Goal: Task Accomplishment & Management: Complete application form

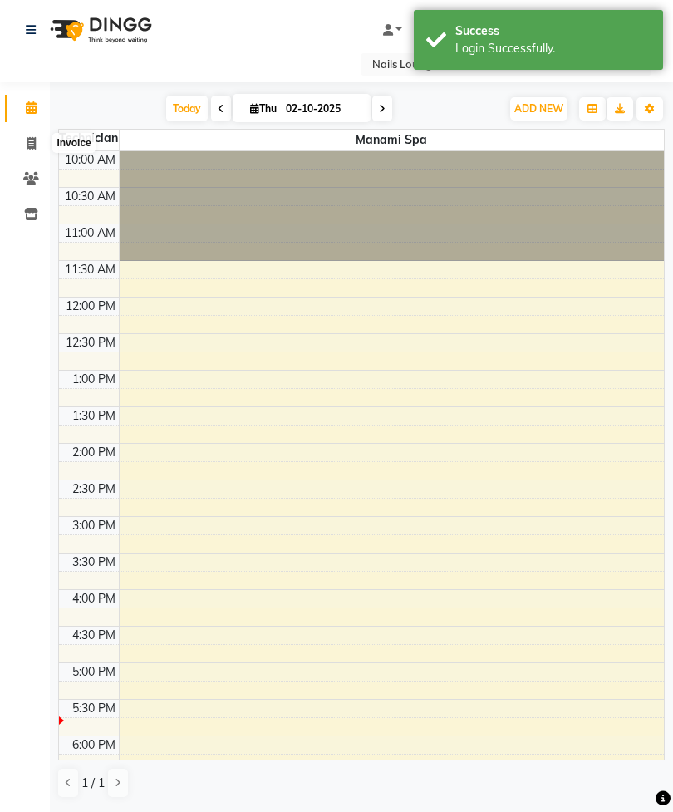
click at [21, 143] on span at bounding box center [31, 144] width 29 height 19
select select "service"
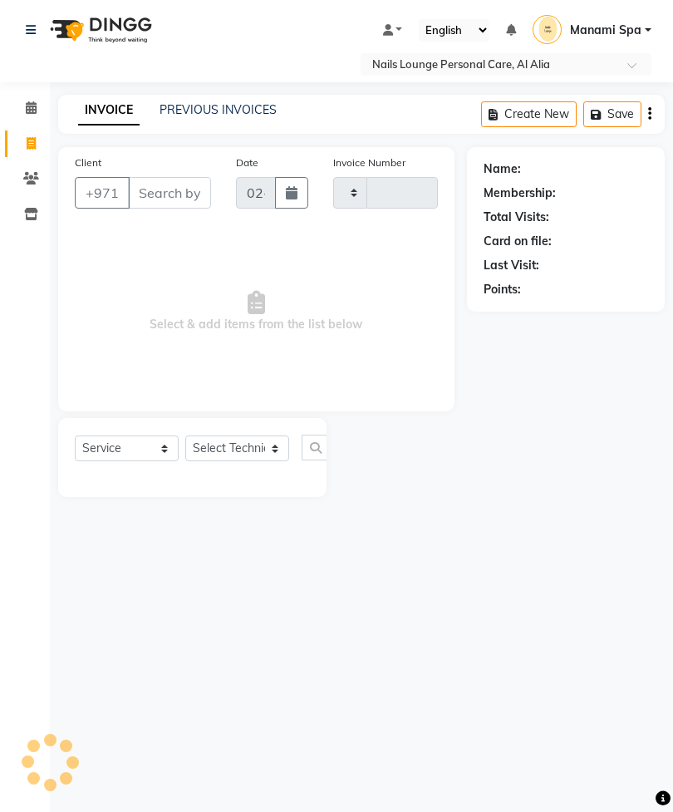
type input "2883"
select select "6884"
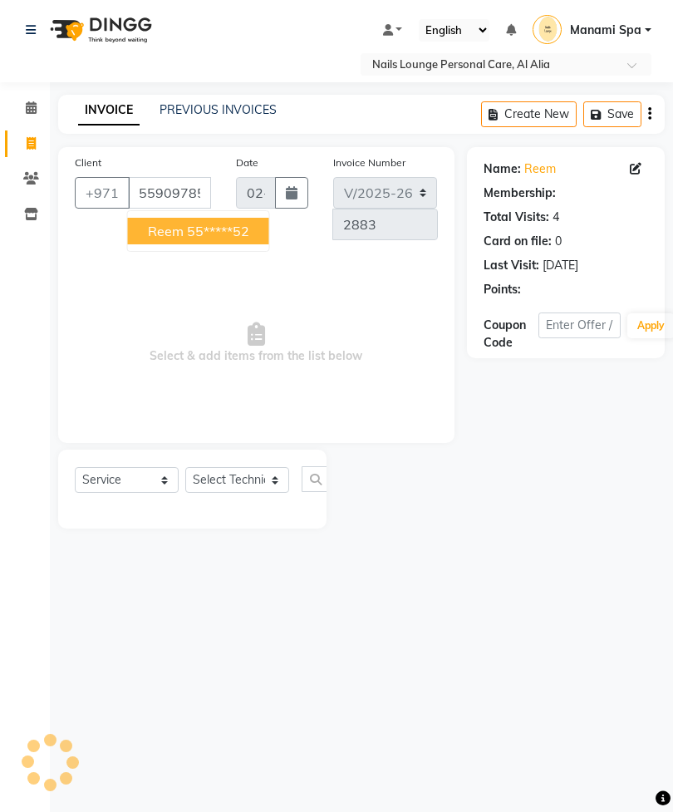
click at [245, 238] on ngb-highlight "55*****52" at bounding box center [218, 231] width 62 height 17
type input "55*****52"
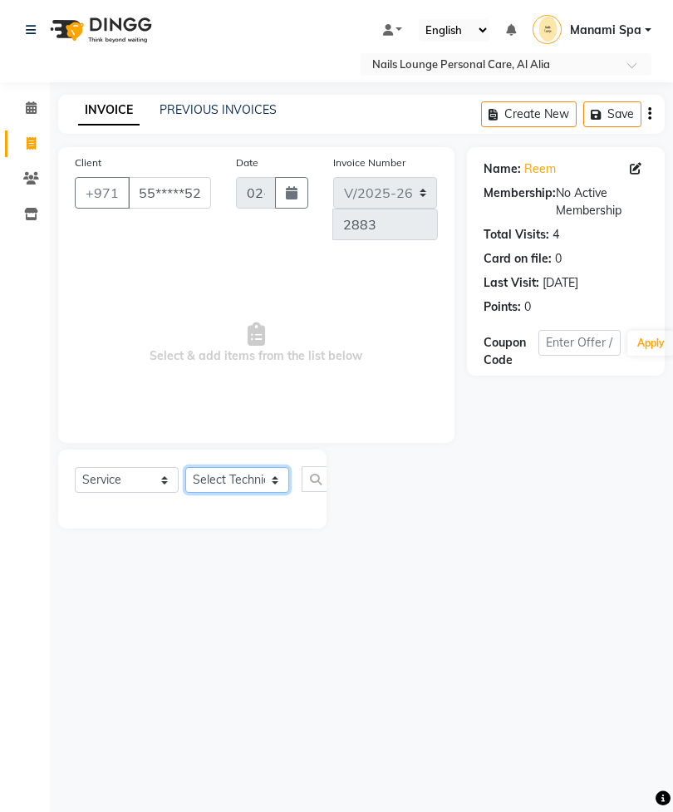
click at [228, 484] on select "Select Technician [PERSON_NAME] [PERSON_NAME] [PERSON_NAME] [PERSON_NAME] Manam…" at bounding box center [237, 480] width 104 height 26
select select "53952"
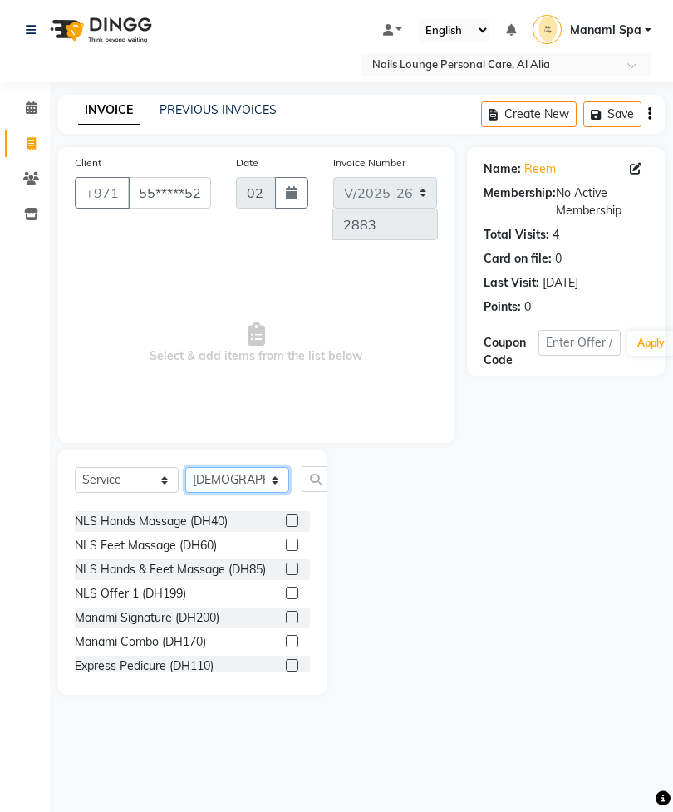
scroll to position [361, 0]
click at [293, 610] on label at bounding box center [292, 616] width 12 height 12
click at [293, 612] on input "checkbox" at bounding box center [291, 617] width 11 height 11
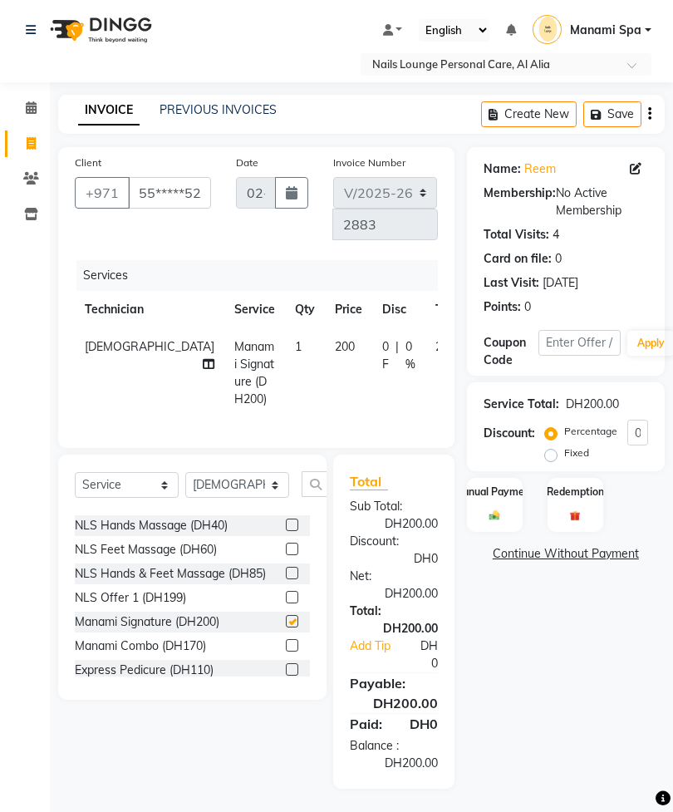
checkbox input "false"
click at [150, 342] on td "[DEMOGRAPHIC_DATA]" at bounding box center [150, 373] width 150 height 90
select select "53952"
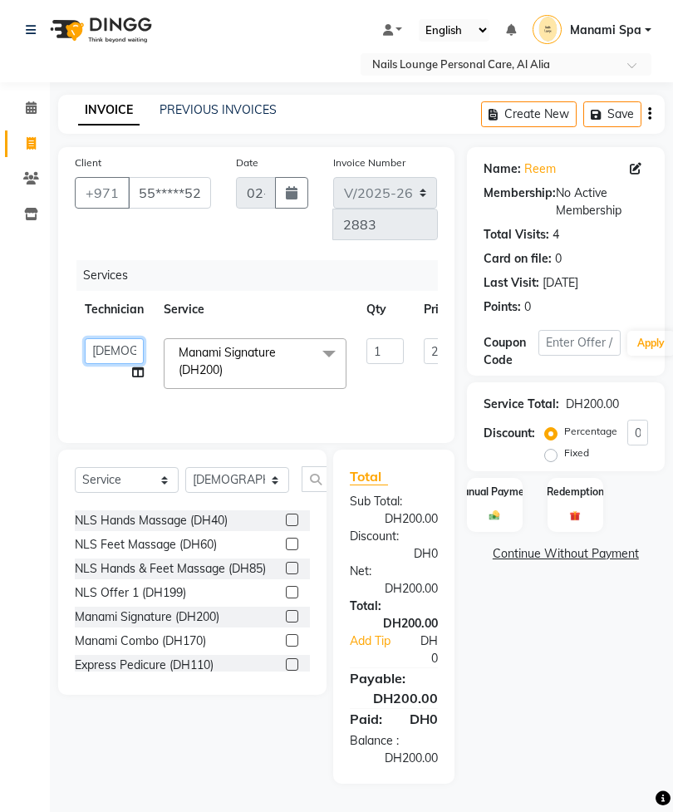
click at [125, 362] on select "[PERSON_NAME] [PERSON_NAME] [PERSON_NAME] [PERSON_NAME] Manami Spa Manami Spa 2…" at bounding box center [114, 351] width 59 height 26
click at [142, 373] on td "[PERSON_NAME] [PERSON_NAME] [PERSON_NAME] [PERSON_NAME] Manami Spa Manami Spa 2…" at bounding box center [114, 363] width 79 height 71
select select "53952"
click at [139, 376] on icon at bounding box center [138, 372] width 12 height 12
select select "53952"
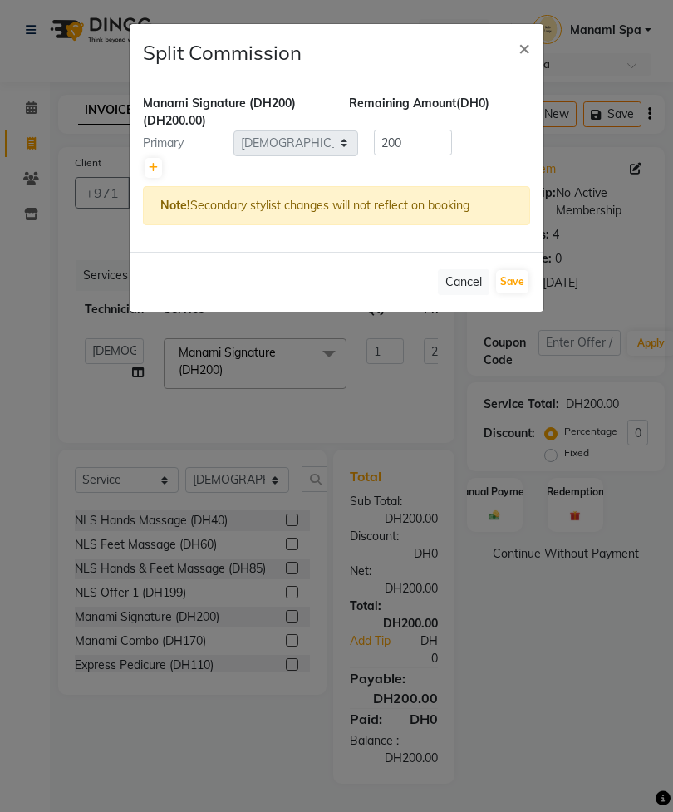
click at [160, 175] on link at bounding box center [153, 168] width 17 height 20
type input "100"
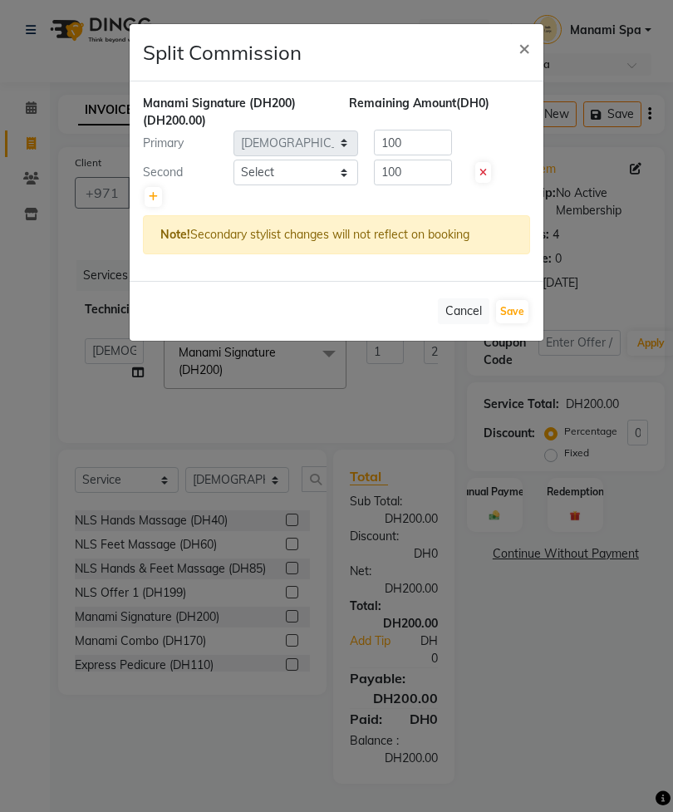
select select "92341"
click at [521, 317] on button "Save" at bounding box center [512, 311] width 32 height 23
select select "Select"
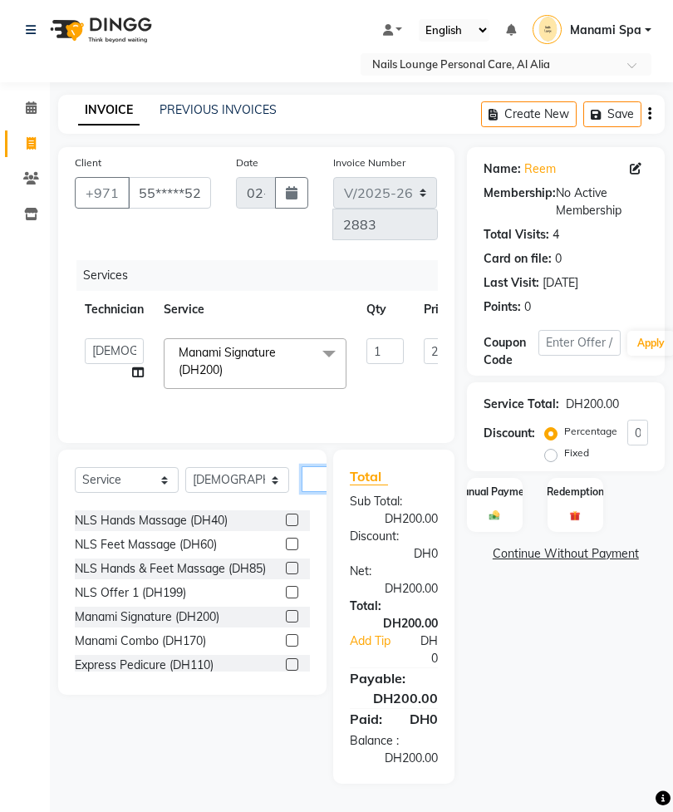
click at [304, 474] on input "text" at bounding box center [322, 479] width 40 height 26
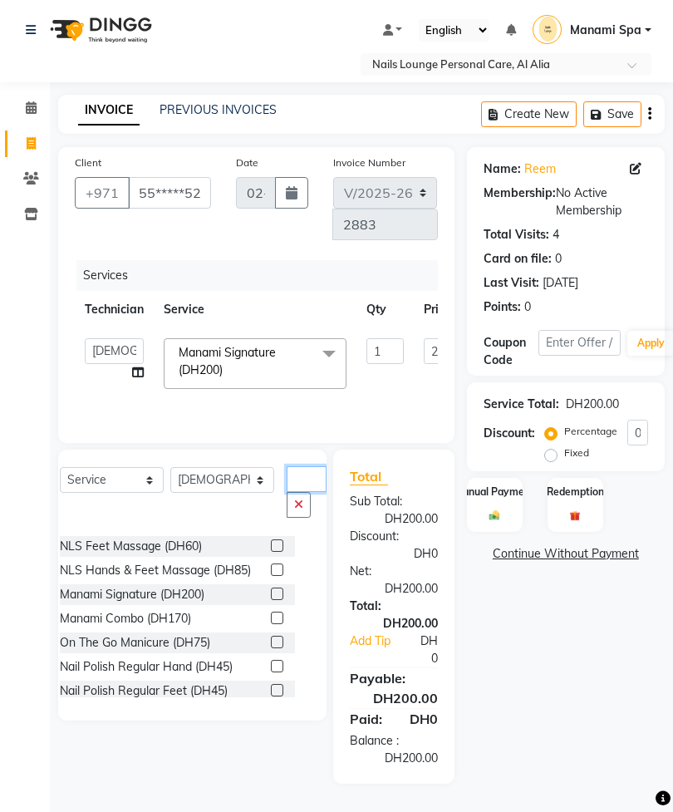
scroll to position [0, 0]
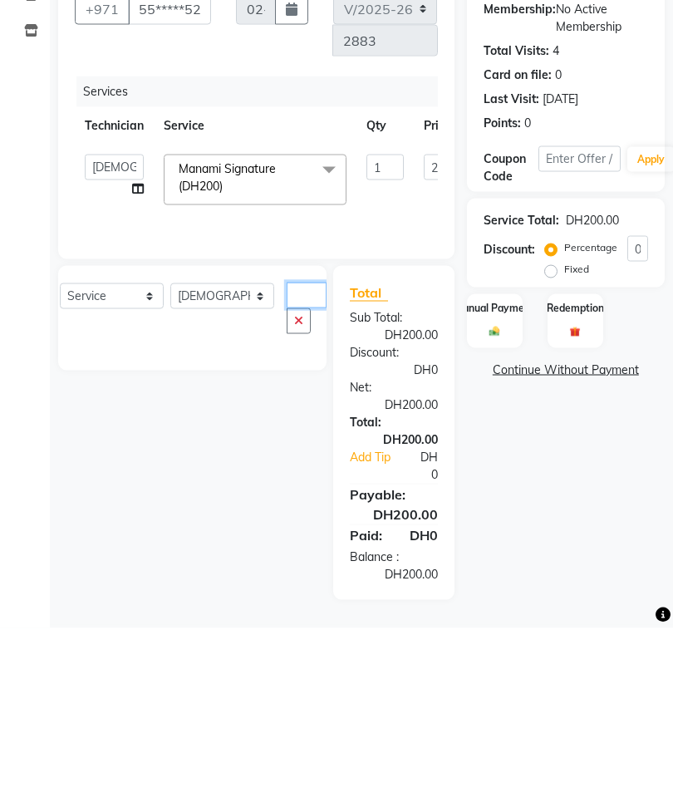
type input "Ap"
click at [289, 492] on button "button" at bounding box center [299, 505] width 24 height 26
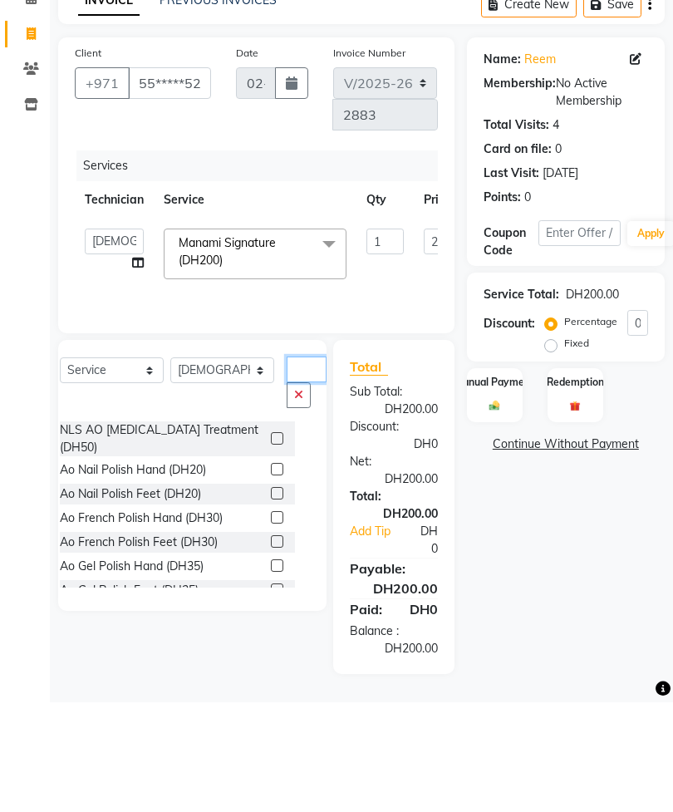
type input "Ao"
click at [271, 572] on label at bounding box center [277, 578] width 12 height 12
click at [271, 574] on input "checkbox" at bounding box center [276, 579] width 11 height 11
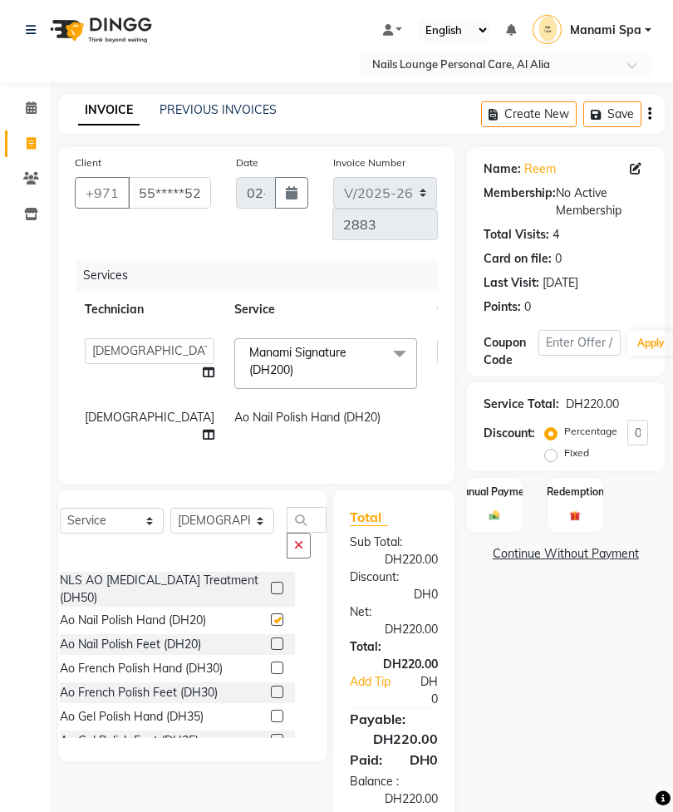
checkbox input "false"
click at [222, 508] on select "Select Technician [PERSON_NAME] [PERSON_NAME] [PERSON_NAME] [PERSON_NAME] Manam…" at bounding box center [222, 521] width 104 height 26
select select "92341"
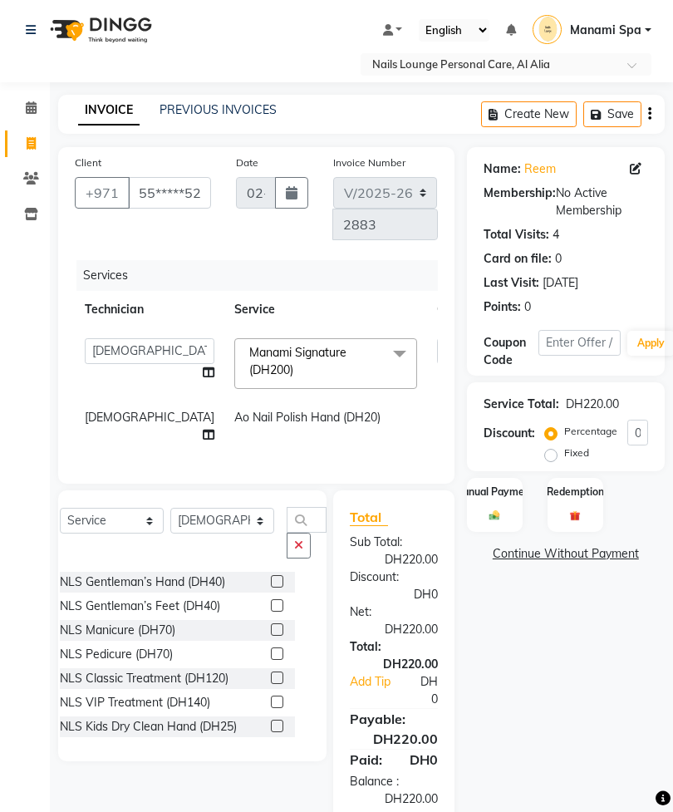
click at [287, 539] on button "button" at bounding box center [299, 546] width 24 height 26
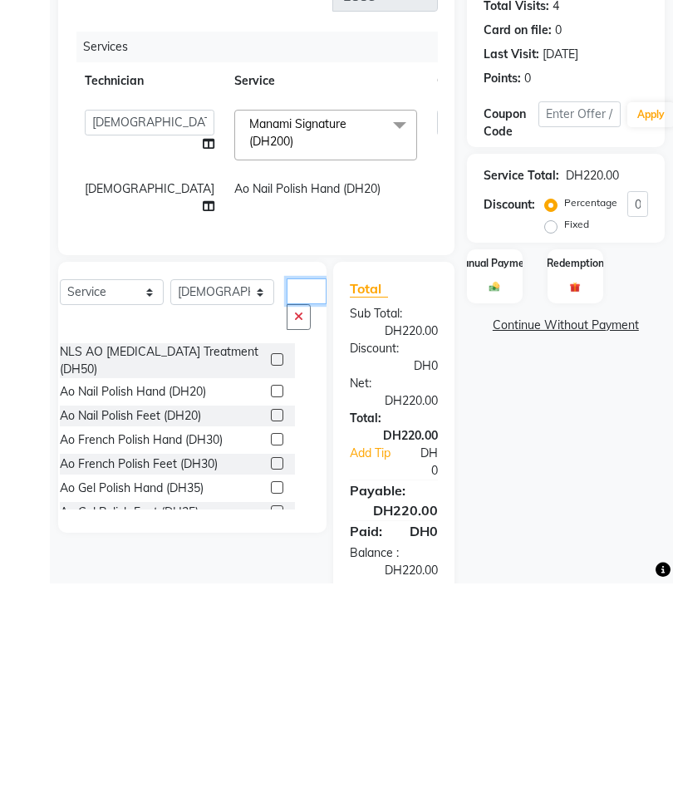
type input "Ao"
click at [271, 637] on label at bounding box center [277, 643] width 12 height 12
click at [271, 639] on input "checkbox" at bounding box center [276, 644] width 11 height 11
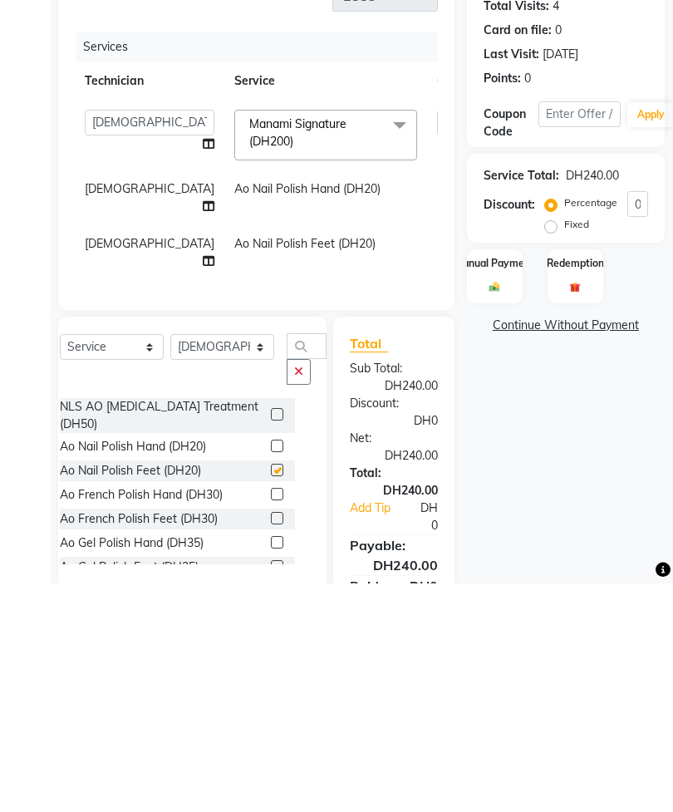
scroll to position [19, 0]
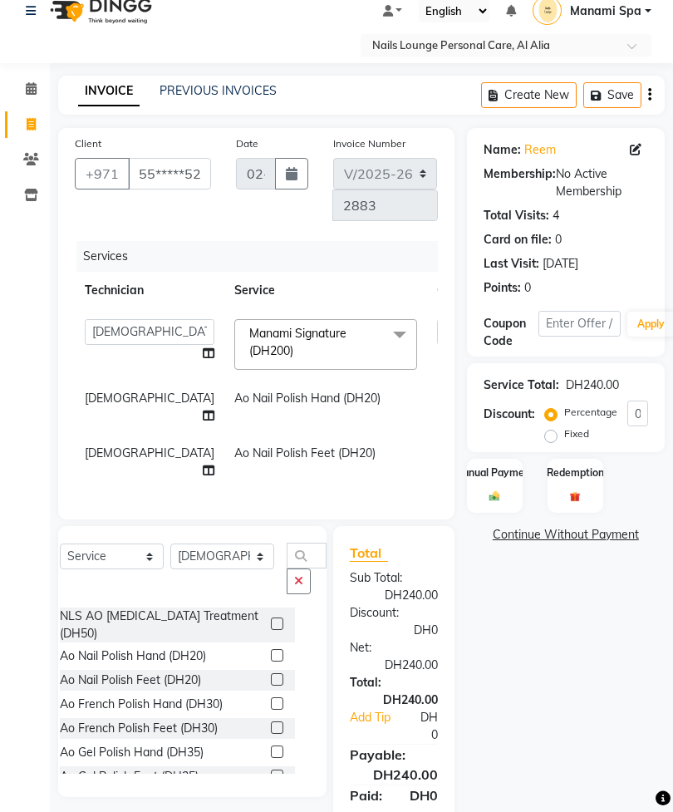
checkbox input "false"
click at [213, 543] on select "Select Technician [PERSON_NAME] [PERSON_NAME] [PERSON_NAME] [PERSON_NAME] Manam…" at bounding box center [222, 556] width 104 height 26
select select "54334"
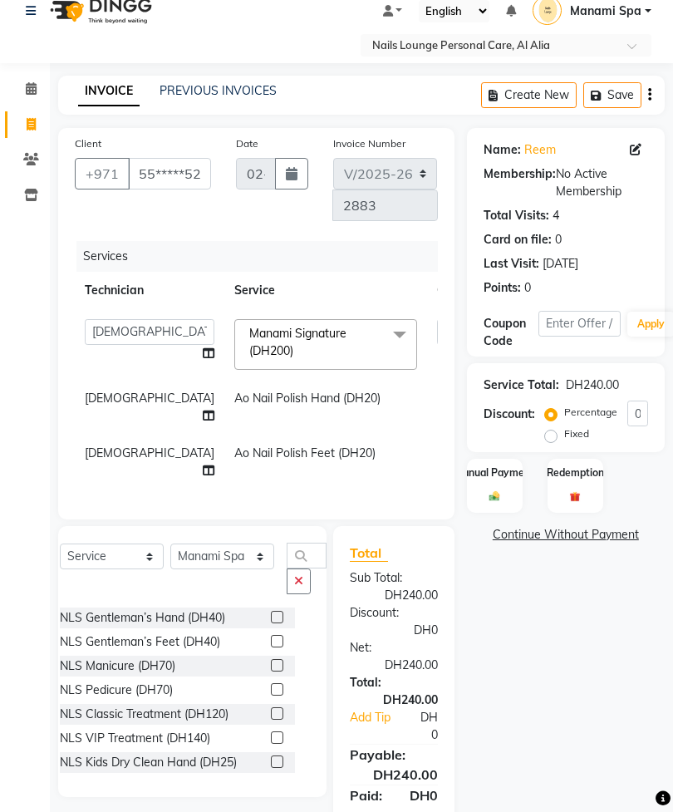
click at [287, 568] on button "button" at bounding box center [299, 581] width 24 height 26
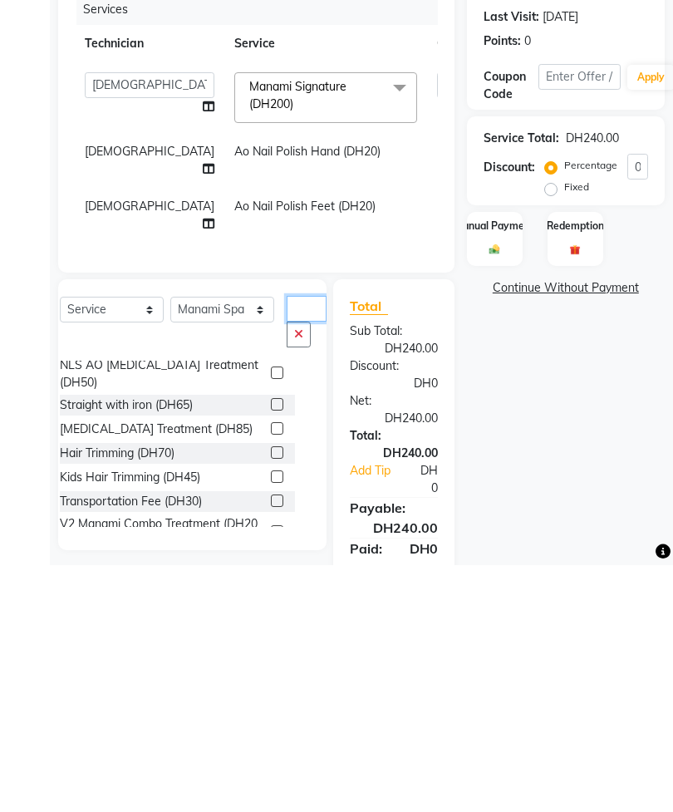
scroll to position [89, 0]
type input "Tr"
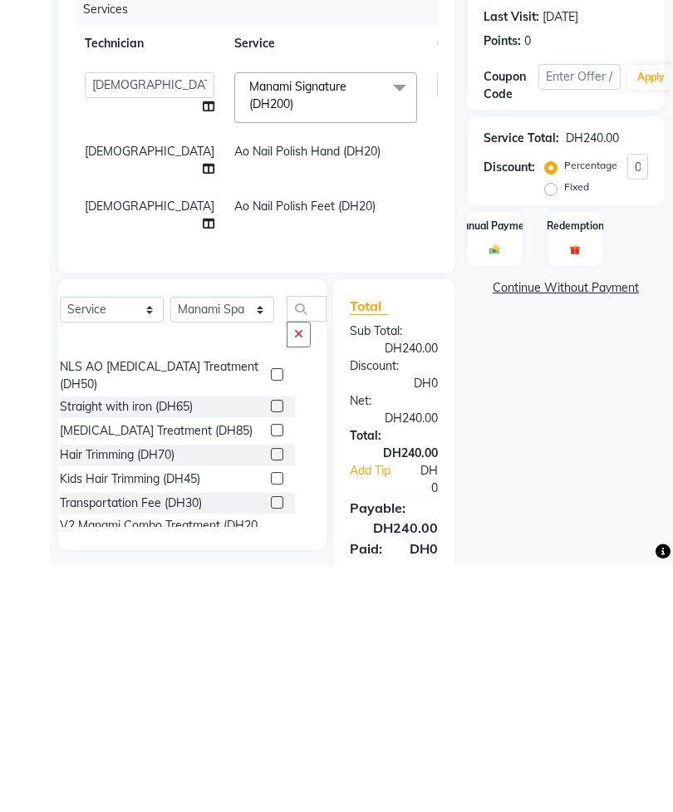
click at [271, 743] on label at bounding box center [277, 749] width 12 height 12
click at [271, 744] on input "checkbox" at bounding box center [276, 749] width 11 height 11
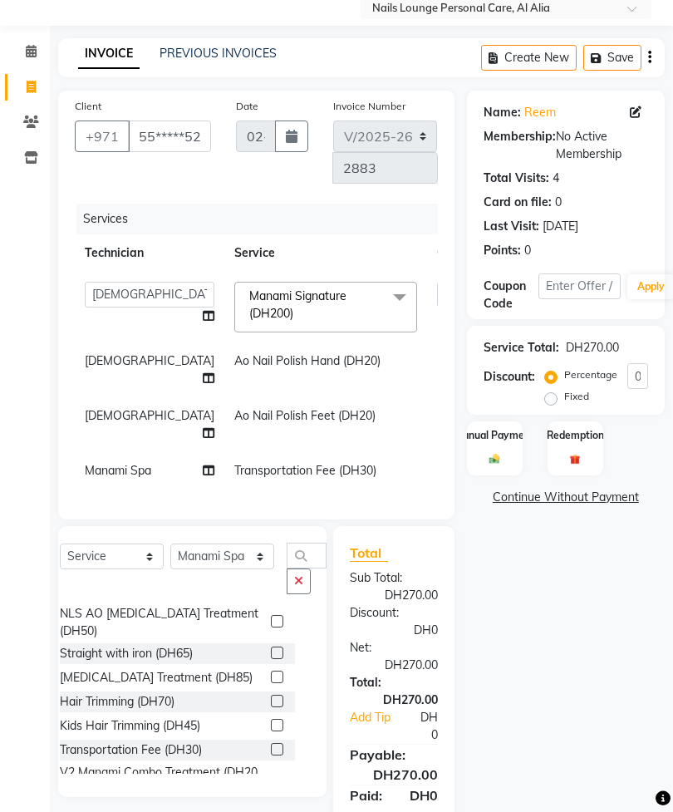
checkbox input "false"
click at [483, 467] on div "Manual Payment" at bounding box center [495, 448] width 56 height 55
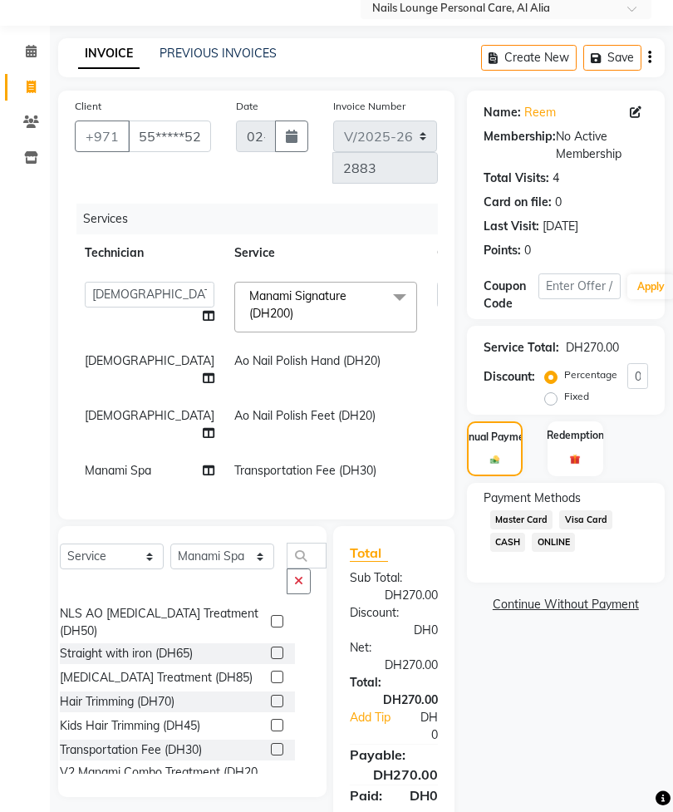
click at [612, 532] on div "Payment Methods Master Card Visa Card CASH ONLINE" at bounding box center [566, 522] width 165 height 66
click at [599, 529] on span "Visa Card" at bounding box center [585, 519] width 53 height 19
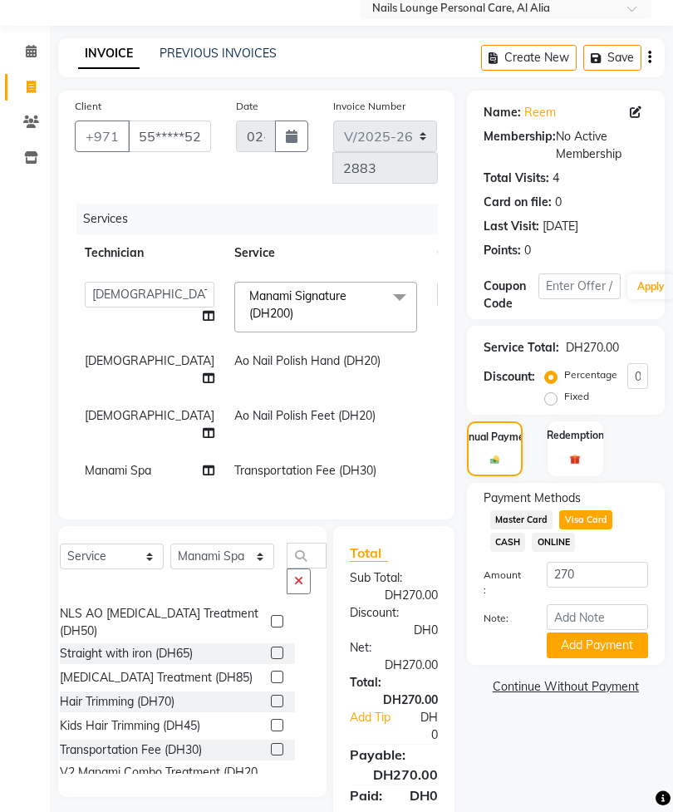
click at [607, 654] on button "Add Payment" at bounding box center [597, 645] width 101 height 26
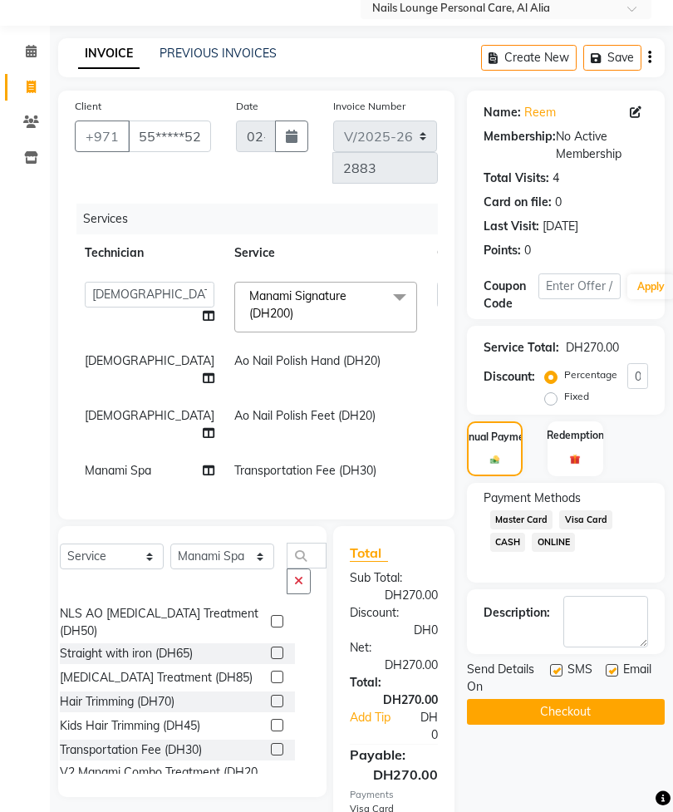
click at [600, 529] on span "Visa Card" at bounding box center [585, 519] width 53 height 19
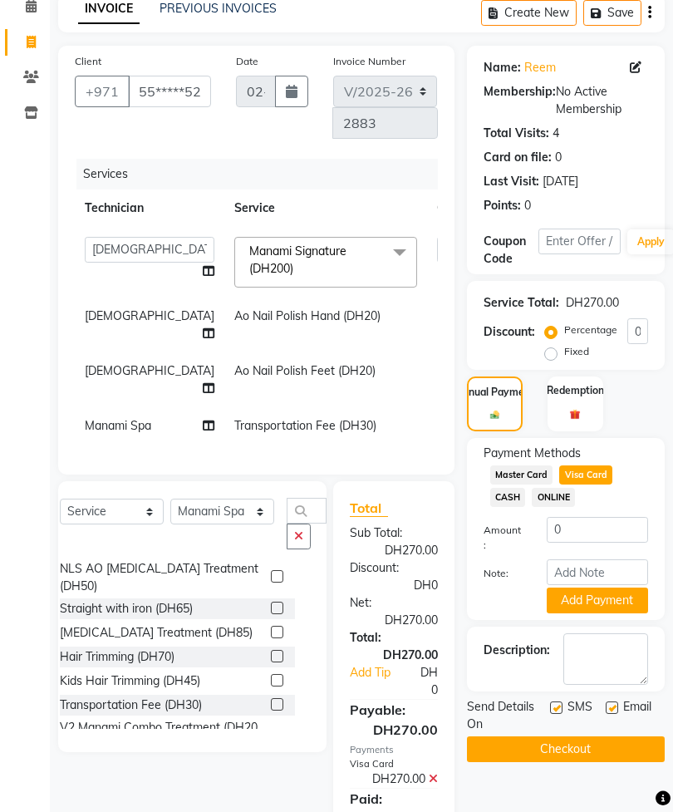
scroll to position [125, 0]
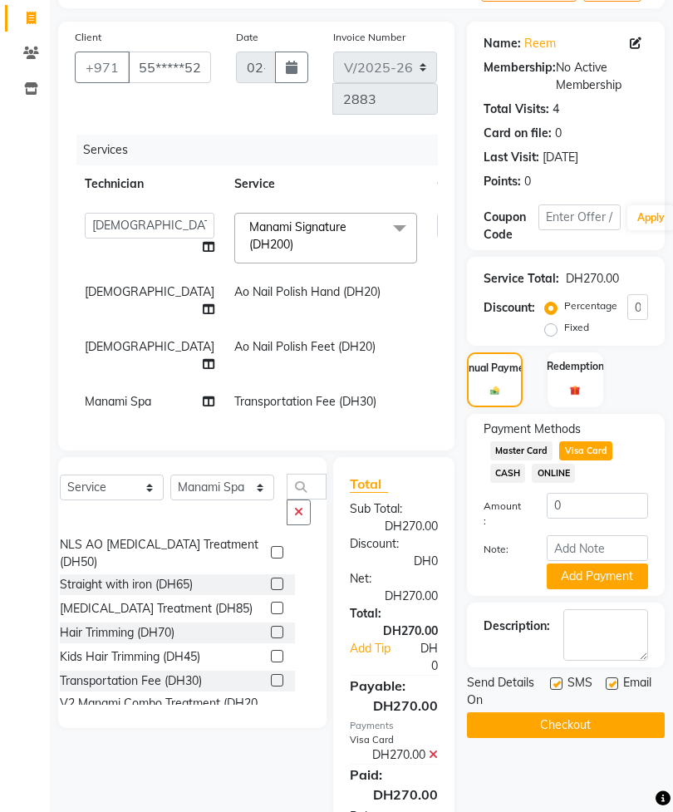
click at [608, 738] on button "Checkout" at bounding box center [566, 725] width 198 height 26
